Goal: Information Seeking & Learning: Check status

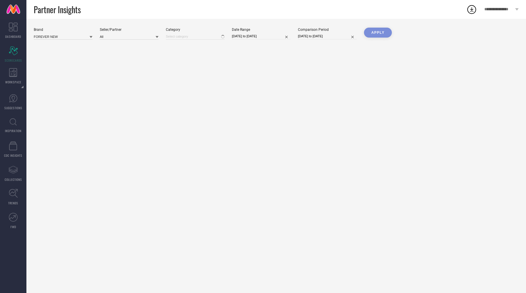
type input "All"
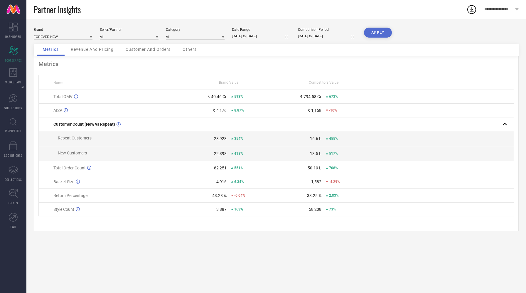
click at [148, 48] on span "Customer And Orders" at bounding box center [148, 49] width 45 height 5
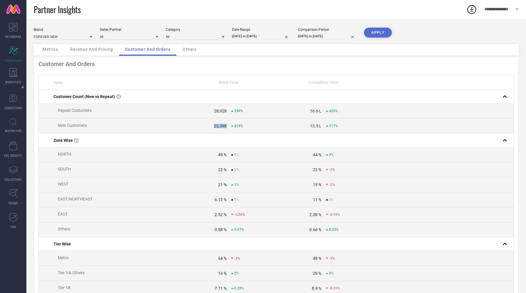
drag, startPoint x: 213, startPoint y: 127, endPoint x: 225, endPoint y: 128, distance: 12.4
click at [226, 128] on div "22,398" at bounding box center [203, 125] width 45 height 5
copy div "22,398"
click at [243, 43] on div "Brand FOREVER NEW Seller/Partner All Category All Date Range [DATE] to [DATE] C…" at bounding box center [276, 36] width 485 height 16
select select "2025"
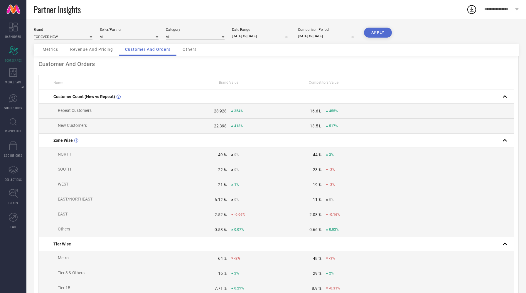
select select "1"
select select "2025"
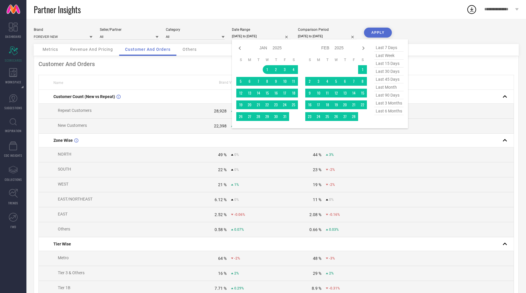
click at [241, 38] on input "[DATE] to [DATE]" at bounding box center [261, 36] width 59 height 6
click at [241, 47] on icon at bounding box center [239, 48] width 2 height 4
select select "11"
select select "2024"
select select "2025"
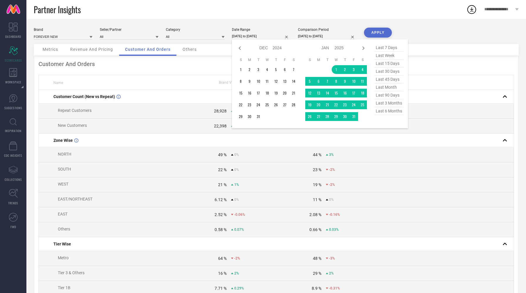
click at [241, 47] on icon at bounding box center [239, 48] width 2 height 4
select select "10"
select select "2024"
select select "11"
select select "2024"
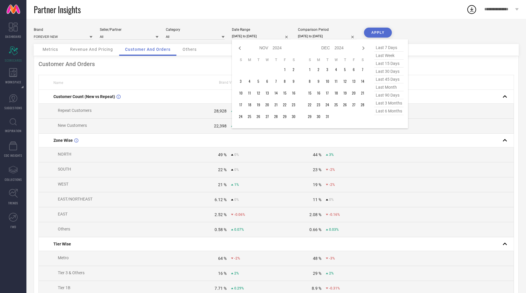
click at [241, 47] on icon at bounding box center [239, 48] width 2 height 4
select select "9"
select select "2024"
select select "10"
select select "2024"
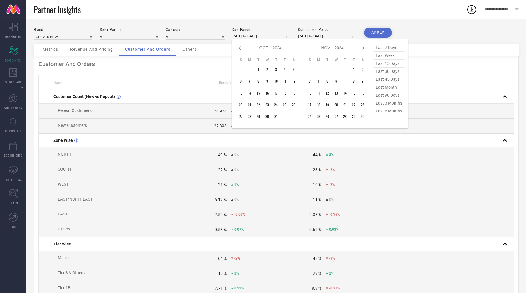
click at [241, 47] on icon at bounding box center [239, 48] width 2 height 4
select select "7"
select select "2024"
select select "8"
select select "2024"
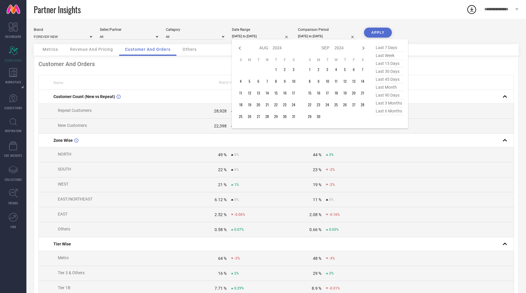
click at [241, 47] on icon at bounding box center [239, 48] width 2 height 4
select select "6"
select select "2024"
select select "7"
select select "2024"
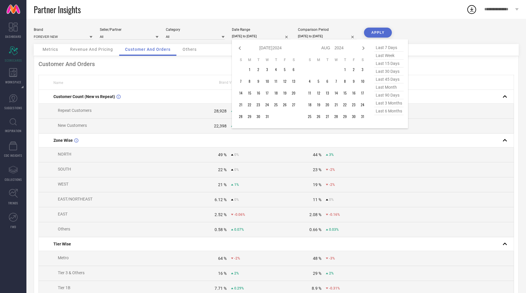
click at [241, 47] on icon at bounding box center [239, 48] width 2 height 4
select select "5"
select select "2024"
select select "6"
select select "2024"
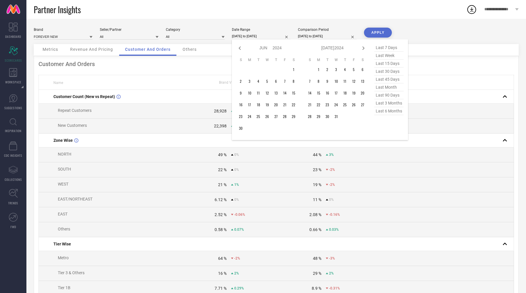
click at [241, 47] on icon at bounding box center [239, 48] width 2 height 4
select select "3"
select select "2024"
select select "4"
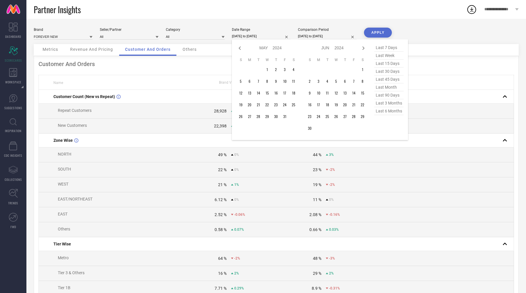
select select "2024"
click at [241, 47] on icon at bounding box center [239, 48] width 2 height 4
select select "2"
select select "2024"
select select "3"
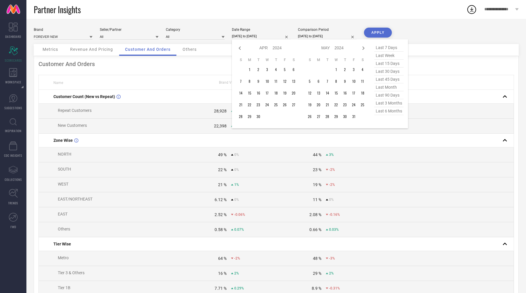
select select "2024"
click at [241, 47] on icon at bounding box center [239, 48] width 2 height 4
select select "1"
select select "2024"
select select "2"
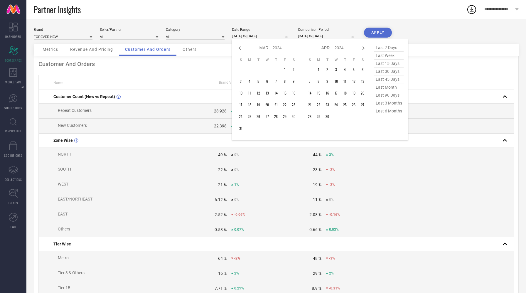
select select "2024"
click at [241, 47] on icon at bounding box center [239, 48] width 2 height 4
select select "2024"
select select "1"
select select "2024"
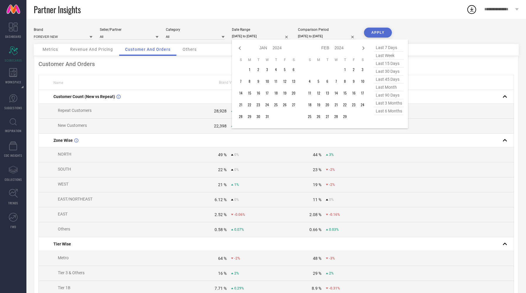
click at [241, 47] on icon at bounding box center [239, 48] width 2 height 4
select select "11"
select select "2023"
select select "2024"
click at [363, 49] on icon at bounding box center [363, 48] width 2 height 4
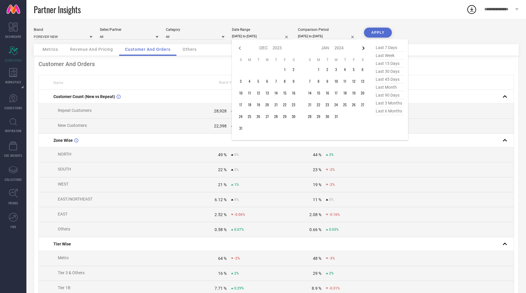
select select "2024"
select select "1"
select select "2024"
type input "After [DATE]"
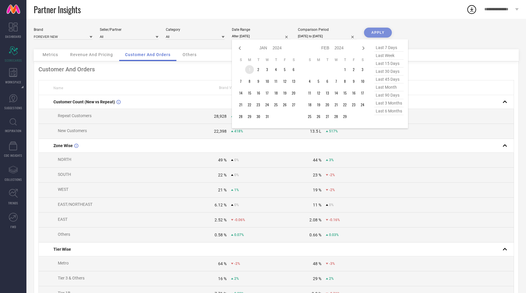
click at [250, 67] on td "1" at bounding box center [249, 69] width 9 height 9
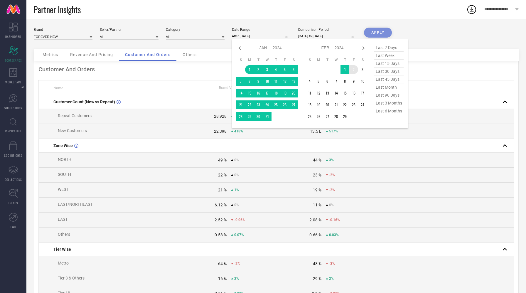
click at [362, 52] on div "Jan Feb Mar Apr May Jun [DATE] Aug Sep Oct Nov [DATE] 2015 2016 2017 2018 2019 …" at bounding box center [336, 48] width 62 height 9
click at [363, 50] on icon at bounding box center [363, 48] width 2 height 4
select select "1"
select select "2024"
select select "2"
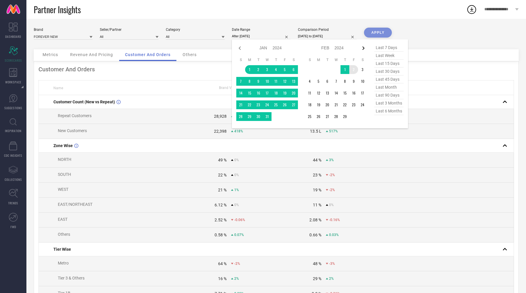
select select "2024"
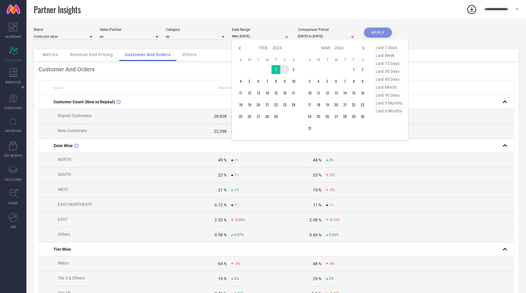
click at [363, 50] on icon at bounding box center [363, 48] width 2 height 4
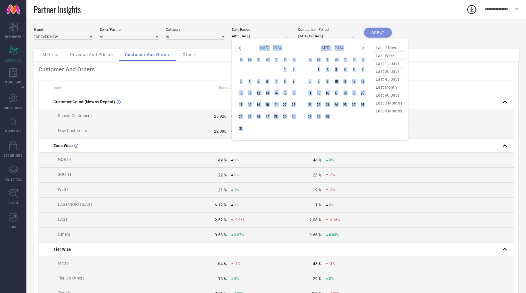
click at [363, 50] on icon at bounding box center [363, 48] width 2 height 4
select select "3"
select select "2024"
select select "4"
select select "2024"
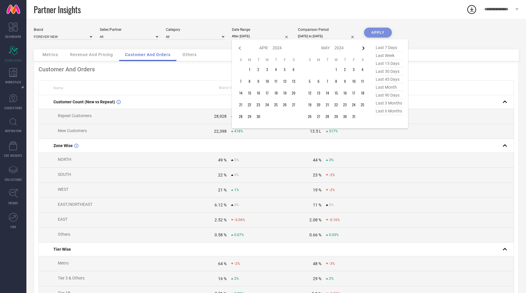
click at [363, 50] on icon at bounding box center [363, 48] width 2 height 4
select select "4"
select select "2024"
select select "5"
select select "2024"
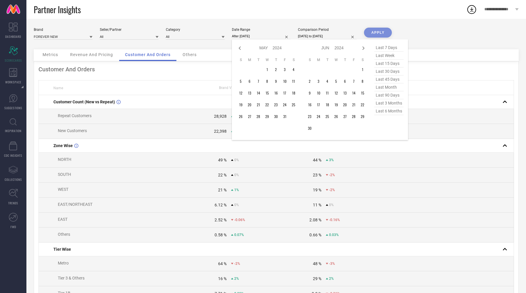
click at [363, 50] on icon at bounding box center [363, 48] width 2 height 4
select select "5"
select select "2024"
select select "6"
select select "2024"
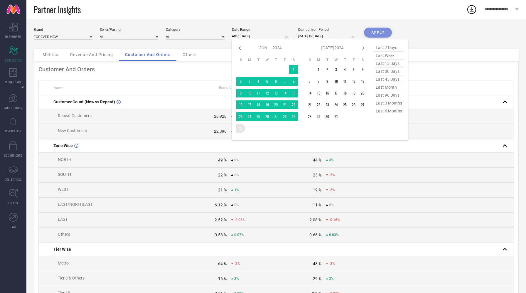
type input "[DATE] to [DATE]"
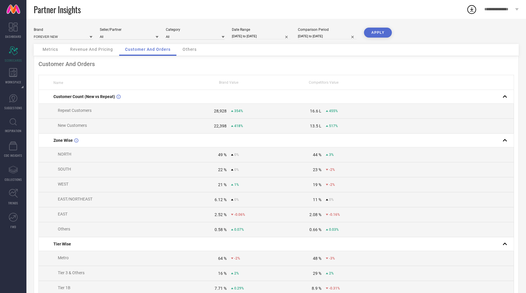
click at [373, 32] on button "APPLY" at bounding box center [378, 33] width 28 height 10
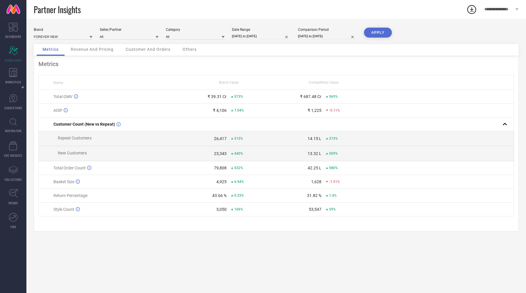
click at [149, 53] on div "Customer And Orders" at bounding box center [148, 50] width 57 height 12
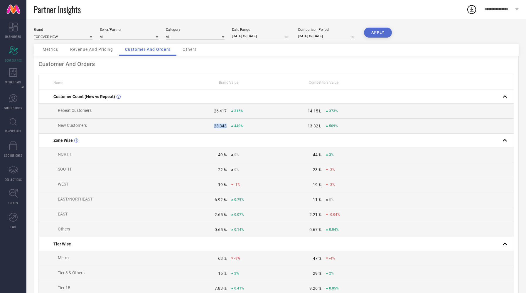
drag, startPoint x: 209, startPoint y: 126, endPoint x: 224, endPoint y: 125, distance: 14.4
click at [225, 125] on div "23,343" at bounding box center [203, 125] width 45 height 5
copy div "23,34"
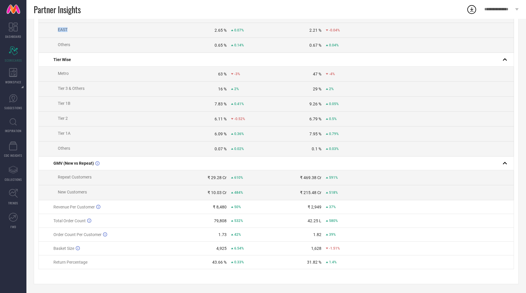
scroll to position [188, 0]
drag, startPoint x: 140, startPoint y: 221, endPoint x: 141, endPoint y: 292, distance: 70.7
click at [141, 292] on div "Brand FOREVER NEW Seller/Partner All Category All Date Range [DATE] to [DATE] C…" at bounding box center [275, 64] width 499 height 458
click at [36, 209] on div "Customer And Orders Name Brand Value Competitors Value Customer Count (New vs R…" at bounding box center [276, 78] width 485 height 412
drag, startPoint x: 212, startPoint y: 191, endPoint x: 224, endPoint y: 191, distance: 11.7
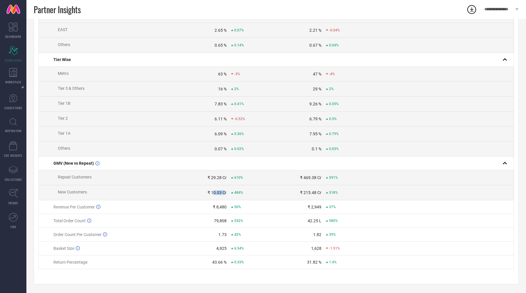
click at [224, 191] on div "₹ 10.03 Cr" at bounding box center [216, 192] width 19 height 5
drag, startPoint x: 523, startPoint y: 214, endPoint x: 524, endPoint y: 44, distance: 170.4
click at [524, 44] on div "Brand FOREVER NEW Seller/Partner All Category All Date Range [DATE] to [DATE] C…" at bounding box center [275, 64] width 499 height 458
drag, startPoint x: 515, startPoint y: 173, endPoint x: 525, endPoint y: -36, distance: 208.8
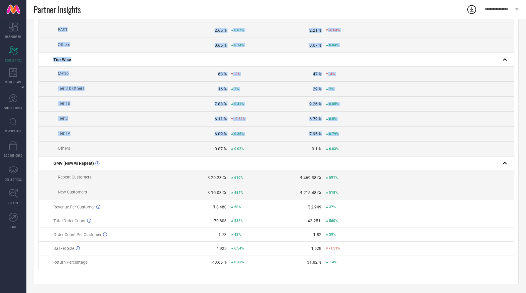
drag, startPoint x: 511, startPoint y: 138, endPoint x: 525, endPoint y: 23, distance: 115.6
click at [525, 23] on div "Brand FOREVER NEW Seller/Partner All Category All Date Range [DATE] to [DATE] C…" at bounding box center [275, 64] width 499 height 458
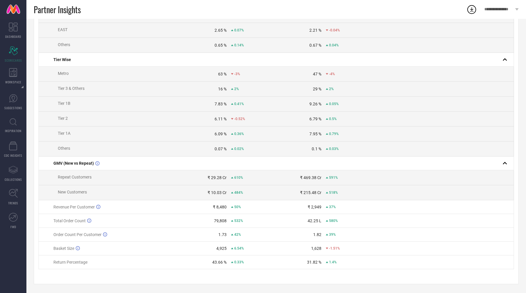
click at [525, 85] on div "Brand FOREVER NEW Seller/Partner All Category All Date Range [DATE] to [DATE] C…" at bounding box center [275, 64] width 499 height 458
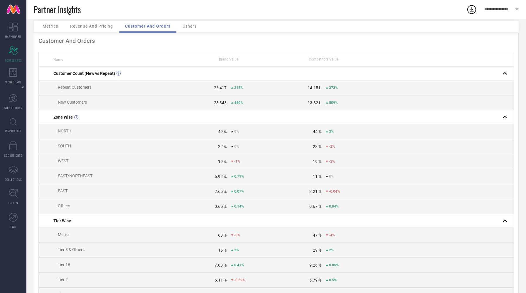
scroll to position [0, 0]
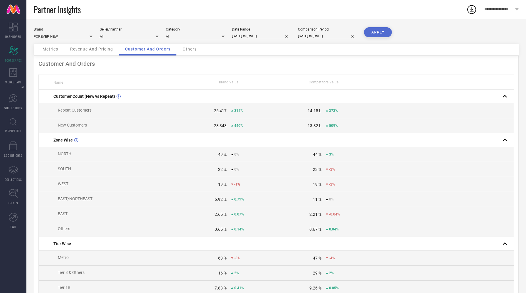
click at [246, 32] on div "Date Range [DATE] to [DATE]" at bounding box center [261, 33] width 59 height 12
click at [248, 34] on input "[DATE] to [DATE]" at bounding box center [261, 36] width 59 height 6
select select "2024"
select select "1"
select select "2024"
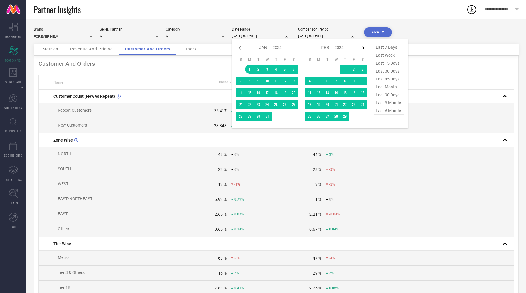
click at [365, 47] on icon at bounding box center [363, 47] width 7 height 7
select select "1"
select select "2024"
select select "2"
select select "2024"
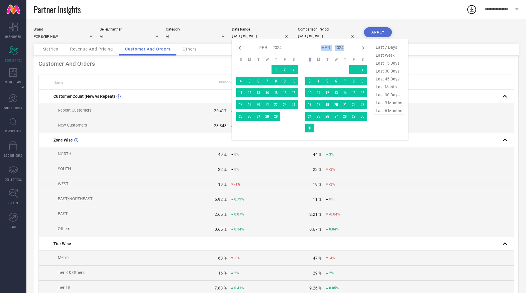
click at [365, 47] on icon at bounding box center [363, 47] width 7 height 7
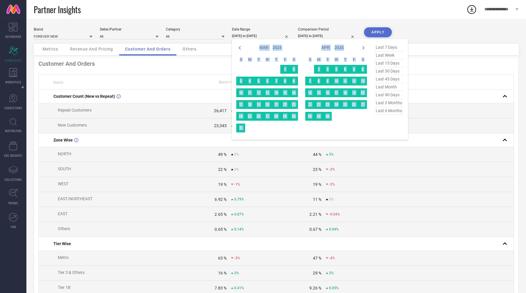
click at [365, 47] on icon at bounding box center [363, 47] width 7 height 7
select select "4"
select select "2024"
select select "5"
select select "2024"
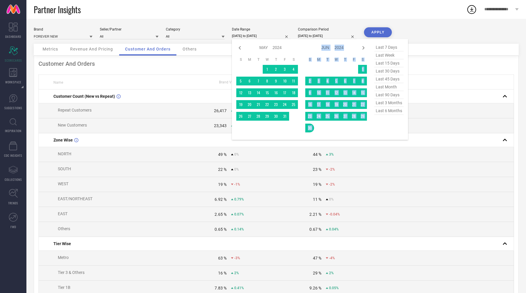
click at [365, 47] on icon at bounding box center [363, 47] width 7 height 7
select select "5"
select select "2024"
select select "6"
select select "2024"
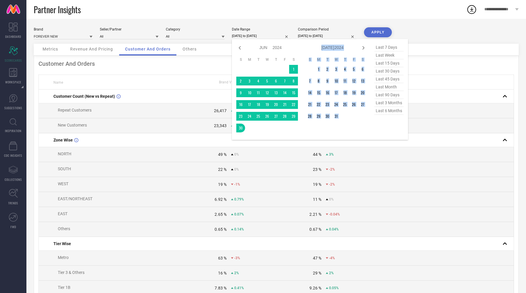
click at [365, 47] on icon at bounding box center [363, 47] width 7 height 7
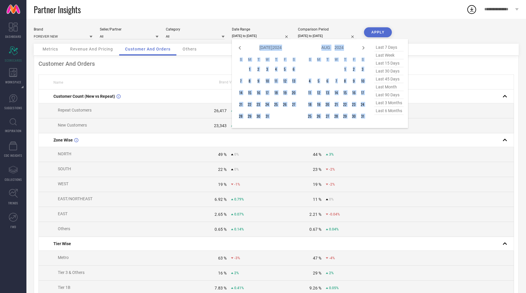
click at [365, 47] on icon at bounding box center [363, 47] width 7 height 7
select select "8"
select select "2024"
select select "9"
select select "2024"
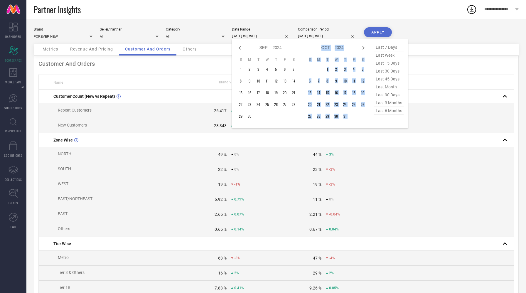
click at [365, 47] on icon at bounding box center [363, 47] width 7 height 7
select select "9"
select select "2024"
select select "10"
select select "2024"
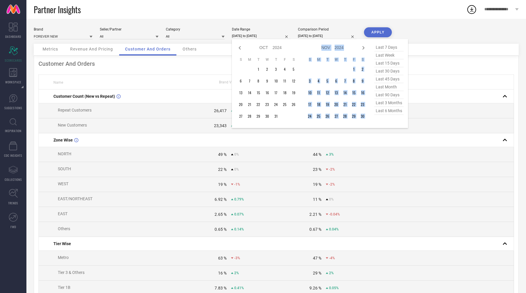
click at [365, 47] on icon at bounding box center [363, 47] width 7 height 7
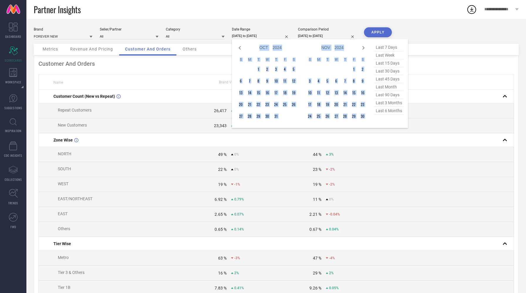
select select "11"
select select "2024"
select select "2025"
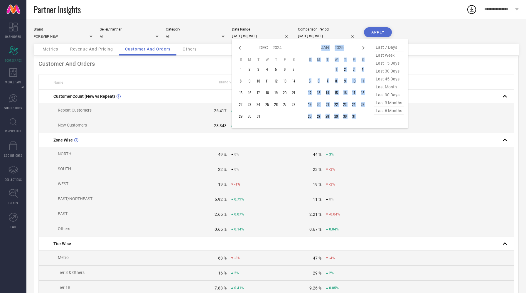
click at [365, 47] on icon at bounding box center [363, 47] width 7 height 7
select select "2025"
select select "1"
select select "2025"
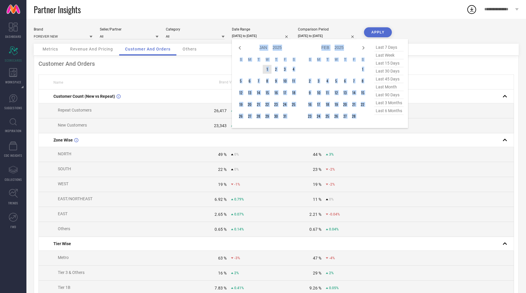
click at [254, 70] on td at bounding box center [258, 69] width 9 height 9
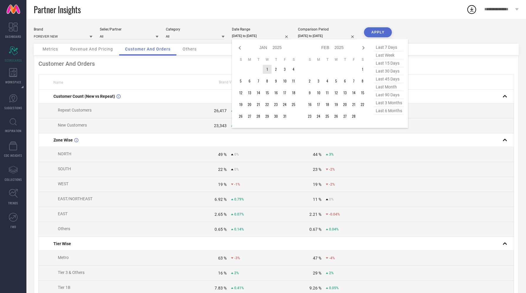
type input "After [DATE]"
click at [266, 69] on td "1" at bounding box center [267, 69] width 9 height 9
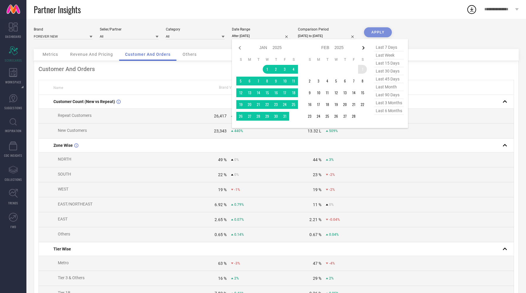
click at [363, 49] on icon at bounding box center [363, 48] width 2 height 4
select select "1"
select select "2025"
select select "2"
select select "2025"
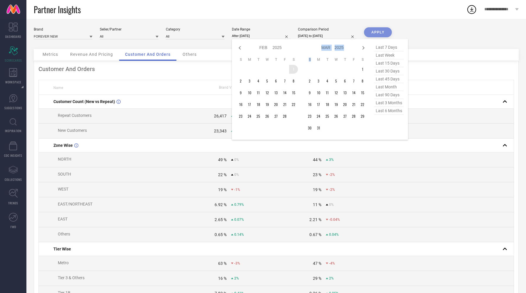
click at [363, 49] on icon at bounding box center [363, 48] width 2 height 4
select select "2"
select select "2025"
select select "3"
select select "2025"
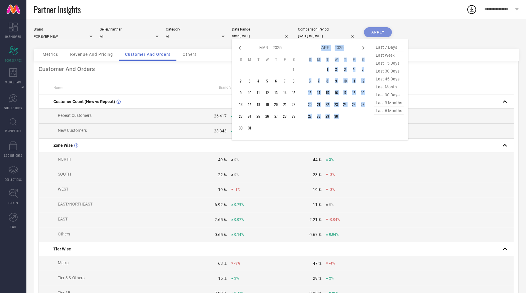
click at [363, 49] on icon at bounding box center [363, 48] width 2 height 4
select select "3"
select select "2025"
select select "4"
select select "2025"
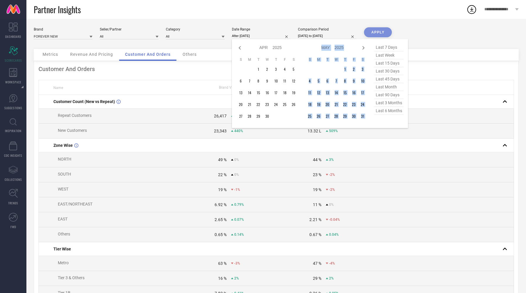
click at [363, 49] on icon at bounding box center [363, 48] width 2 height 4
select select "4"
select select "2025"
select select "5"
select select "2025"
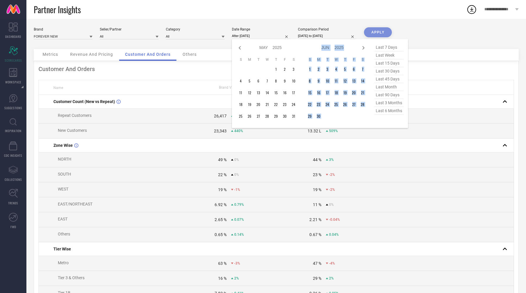
click at [363, 49] on icon at bounding box center [363, 48] width 2 height 4
select select "5"
select select "2025"
select select "6"
select select "2025"
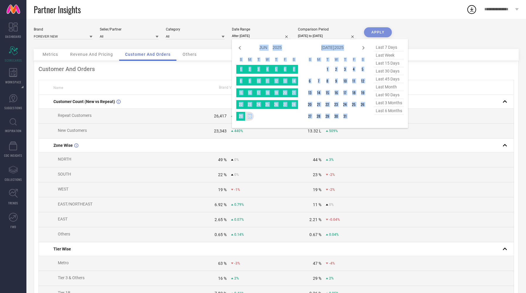
type input "[DATE] to [DATE]"
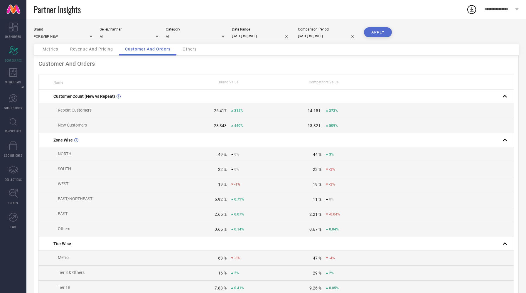
click at [378, 32] on button "APPLY" at bounding box center [378, 32] width 28 height 10
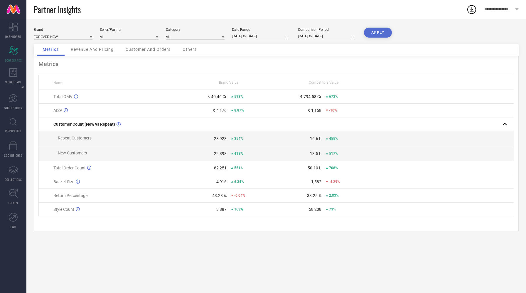
click at [148, 48] on span "Customer And Orders" at bounding box center [148, 49] width 45 height 5
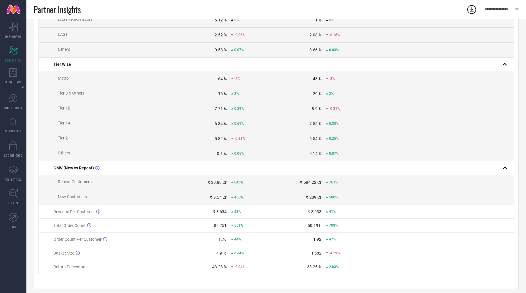
scroll to position [188, 0]
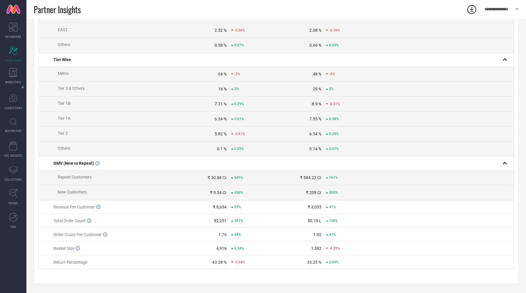
drag, startPoint x: 525, startPoint y: 83, endPoint x: 408, endPoint y: 292, distance: 239.7
click at [408, 292] on div "Brand FOREVER NEW Seller/Partner All Category All Date Range [DATE] to [DATE] C…" at bounding box center [275, 64] width 499 height 458
